Goal: Task Accomplishment & Management: Manage account settings

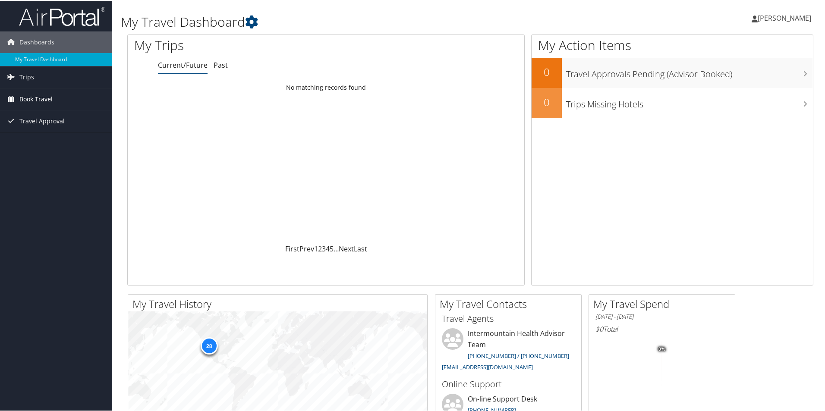
click at [46, 101] on span "Book Travel" at bounding box center [35, 99] width 33 height 22
click at [28, 76] on span "Trips" at bounding box center [26, 77] width 15 height 22
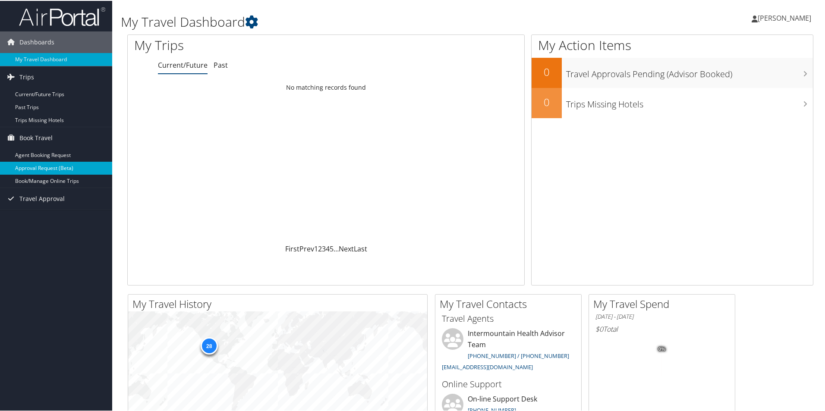
click at [43, 167] on link "Approval Request (Beta)" at bounding box center [56, 167] width 112 height 13
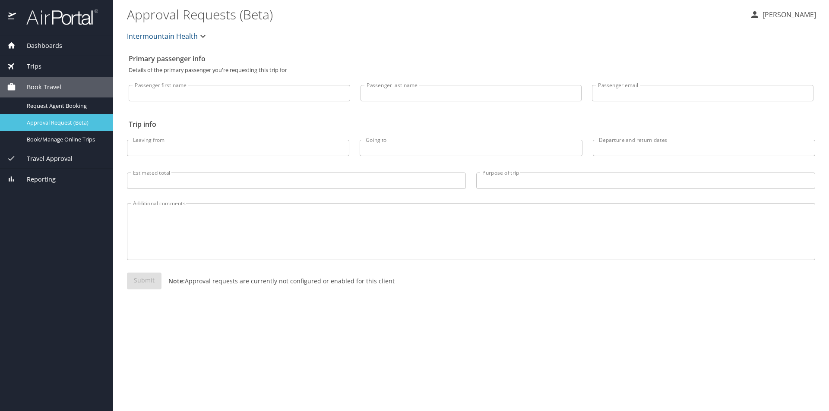
click at [51, 128] on div "Approval Request (Beta)" at bounding box center [56, 123] width 99 height 10
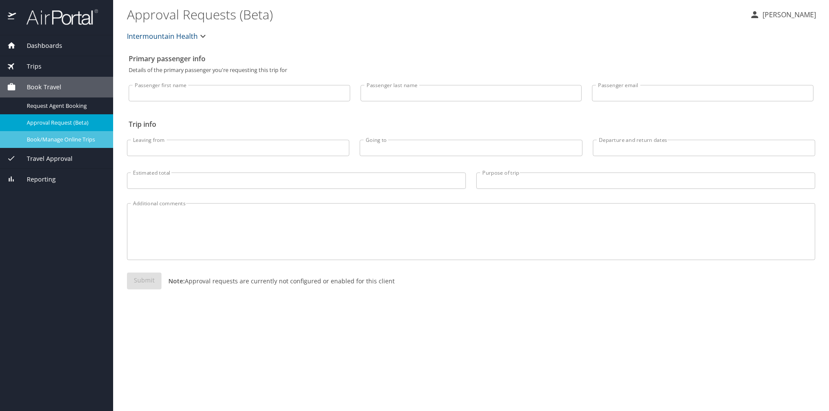
click at [55, 137] on span "Book/Manage Online Trips" at bounding box center [65, 140] width 76 height 8
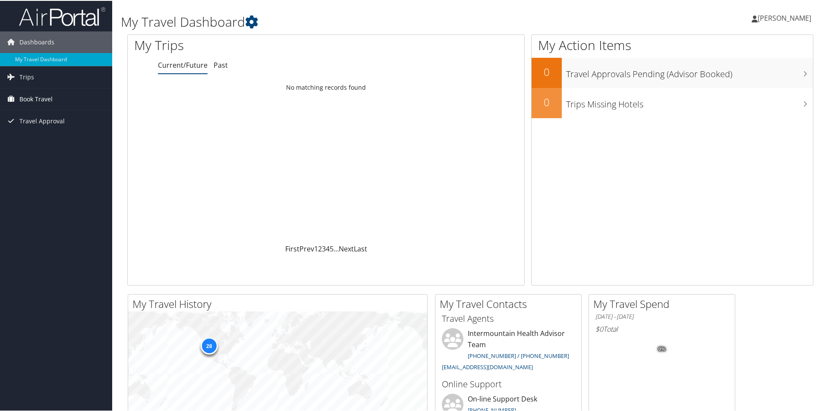
click at [41, 98] on span "Book Travel" at bounding box center [35, 99] width 33 height 22
click at [47, 140] on link "Book/Manage Online Trips" at bounding box center [56, 141] width 112 height 13
click at [34, 73] on link "Trips" at bounding box center [56, 77] width 112 height 22
click at [27, 61] on link "My Travel Dashboard" at bounding box center [56, 58] width 112 height 13
click at [223, 65] on link "Past" at bounding box center [221, 64] width 14 height 9
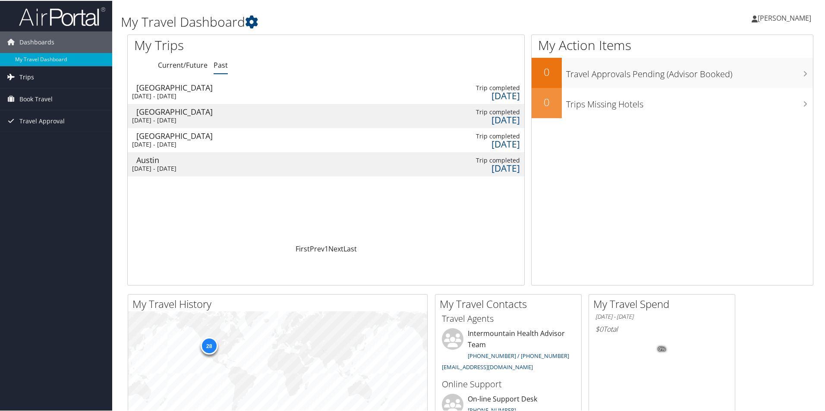
click at [35, 77] on link "Trips" at bounding box center [56, 77] width 112 height 22
